Goal: Information Seeking & Learning: Learn about a topic

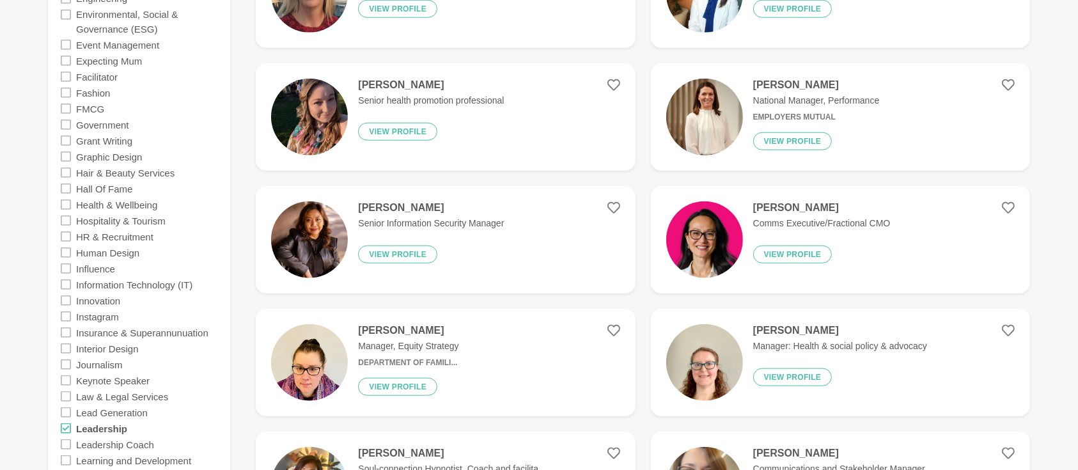
scroll to position [1420, 0]
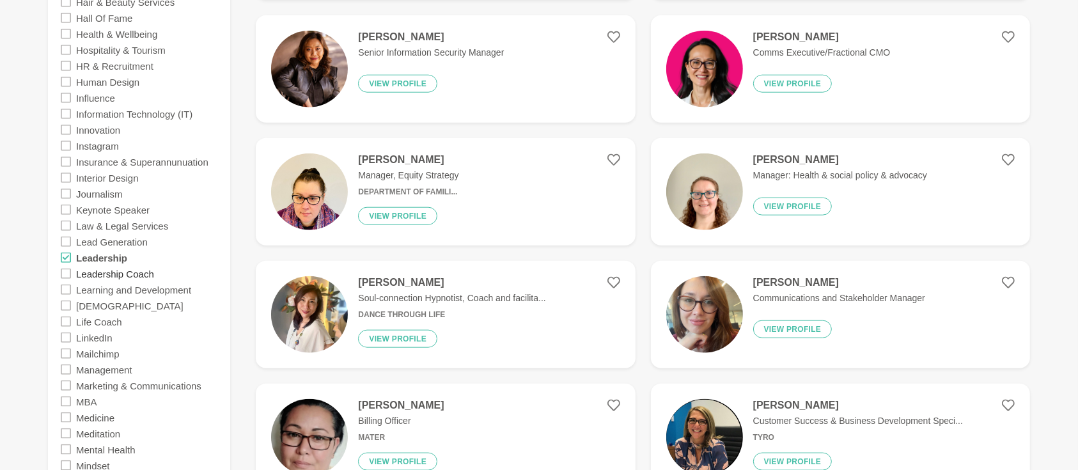
click at [107, 272] on label "Leadership Coach" at bounding box center [115, 273] width 78 height 16
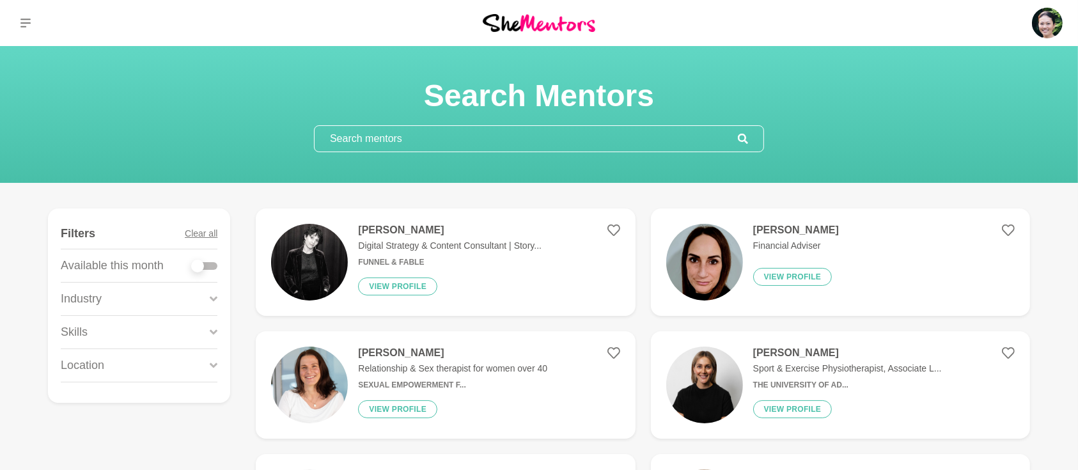
click at [211, 267] on div at bounding box center [205, 266] width 26 height 8
checkbox input "true"
click at [212, 262] on div at bounding box center [205, 266] width 26 height 8
checkbox input "true"
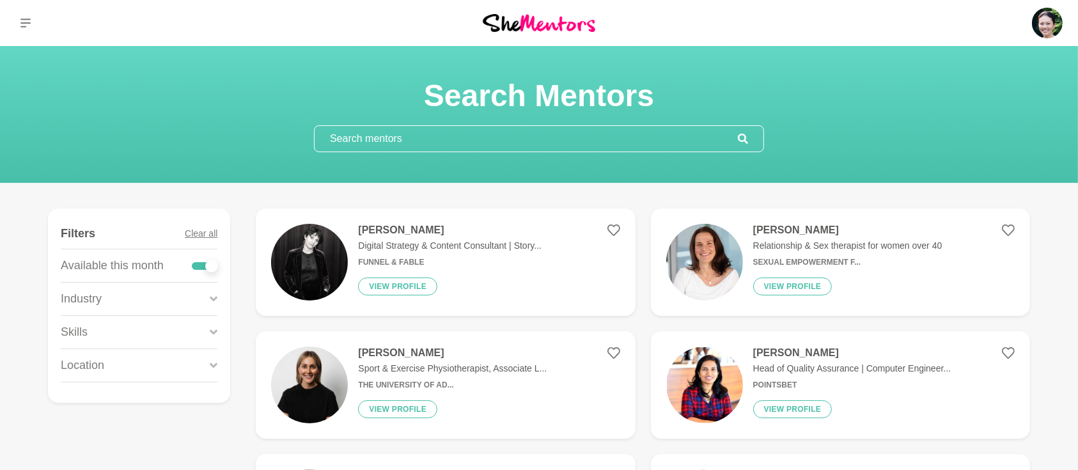
click at [213, 326] on icon at bounding box center [214, 331] width 8 height 17
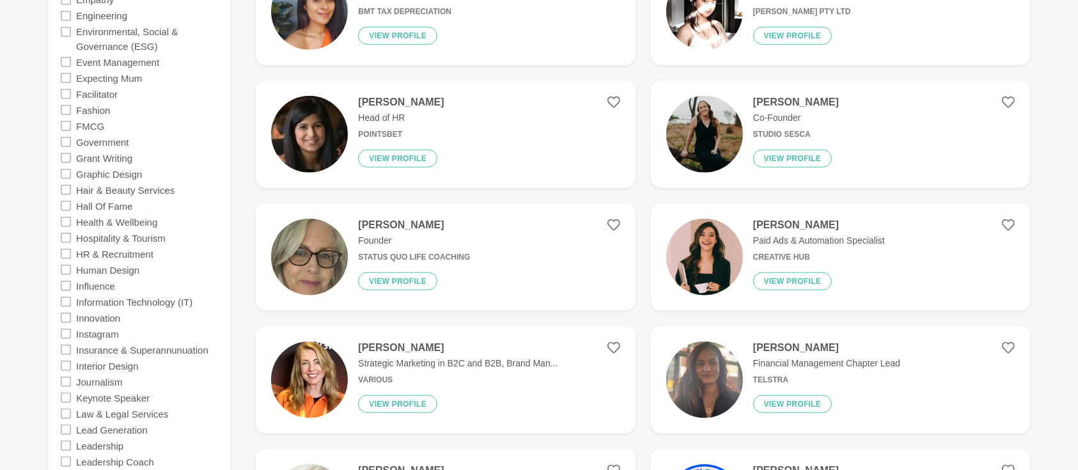
scroll to position [1250, 0]
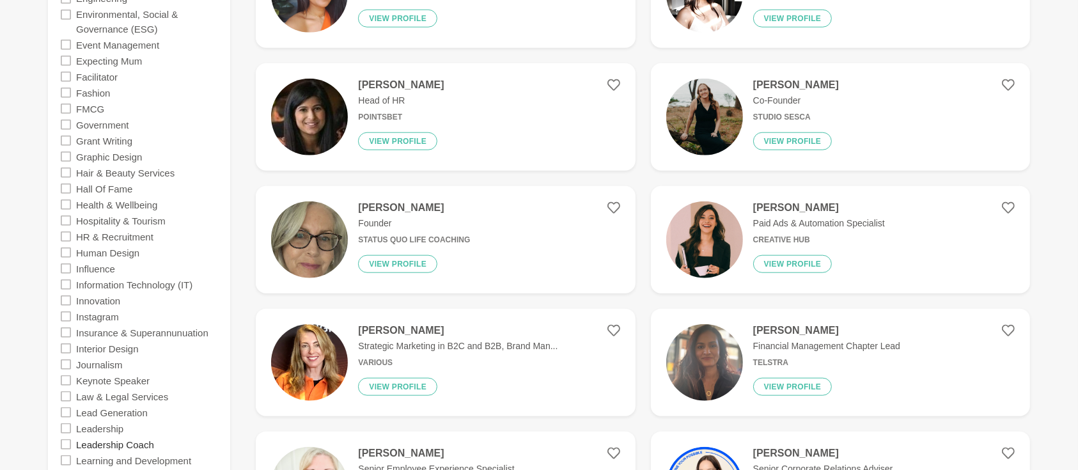
click at [122, 442] on label "Leadership Coach" at bounding box center [115, 444] width 78 height 16
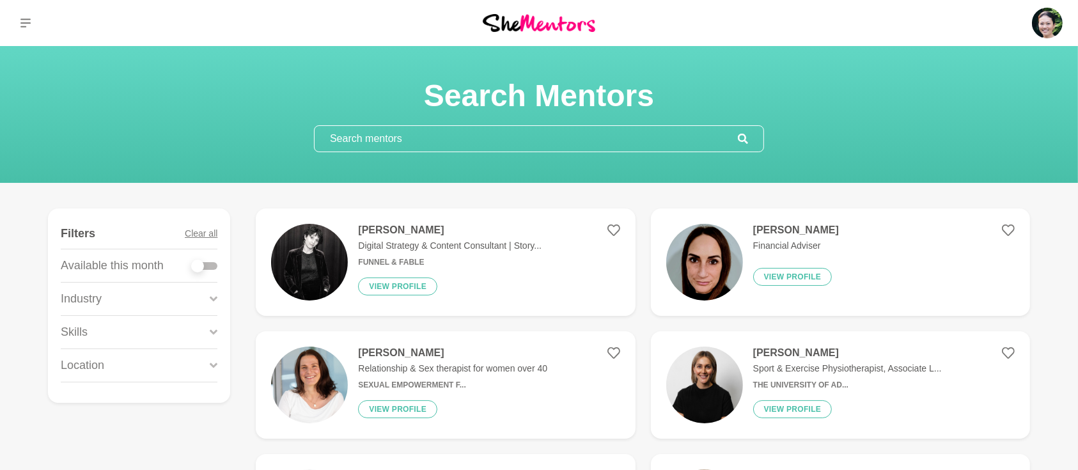
click at [215, 266] on div at bounding box center [205, 266] width 26 height 8
checkbox input "true"
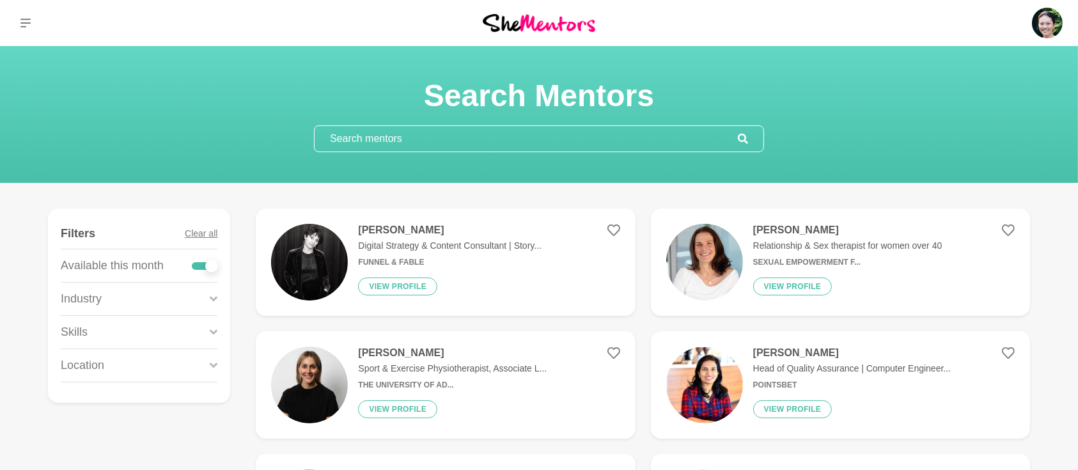
click at [213, 332] on icon at bounding box center [214, 331] width 8 height 5
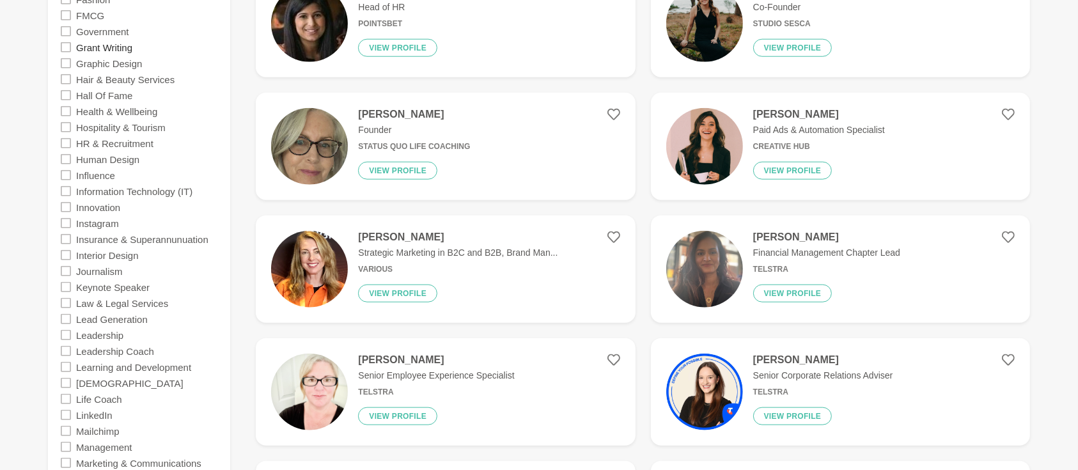
scroll to position [1363, 0]
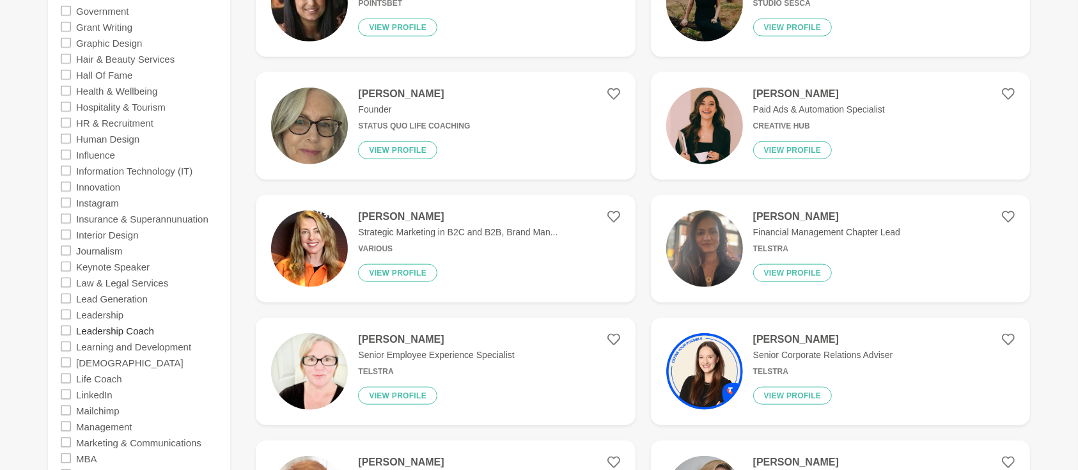
click at [141, 332] on label "Leadership Coach" at bounding box center [115, 330] width 78 height 16
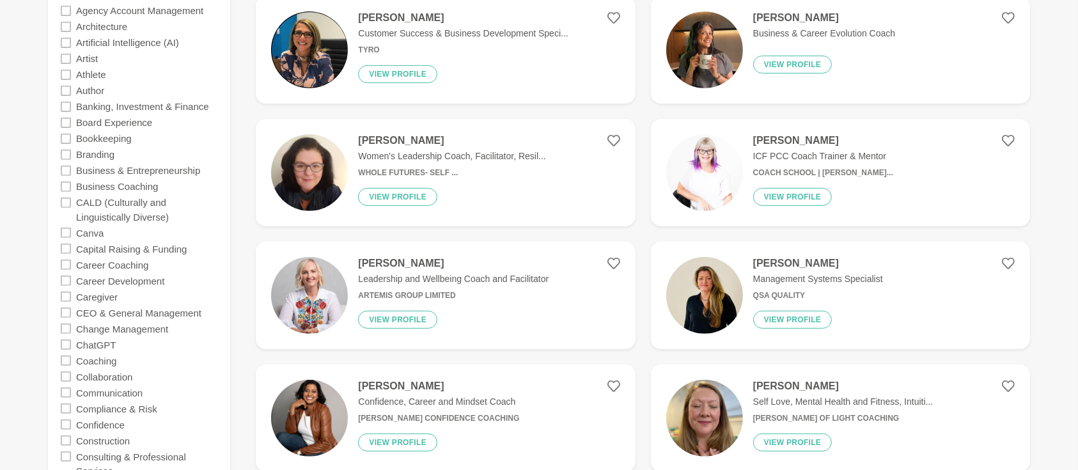
scroll to position [454, 0]
